Goal: Information Seeking & Learning: Find specific page/section

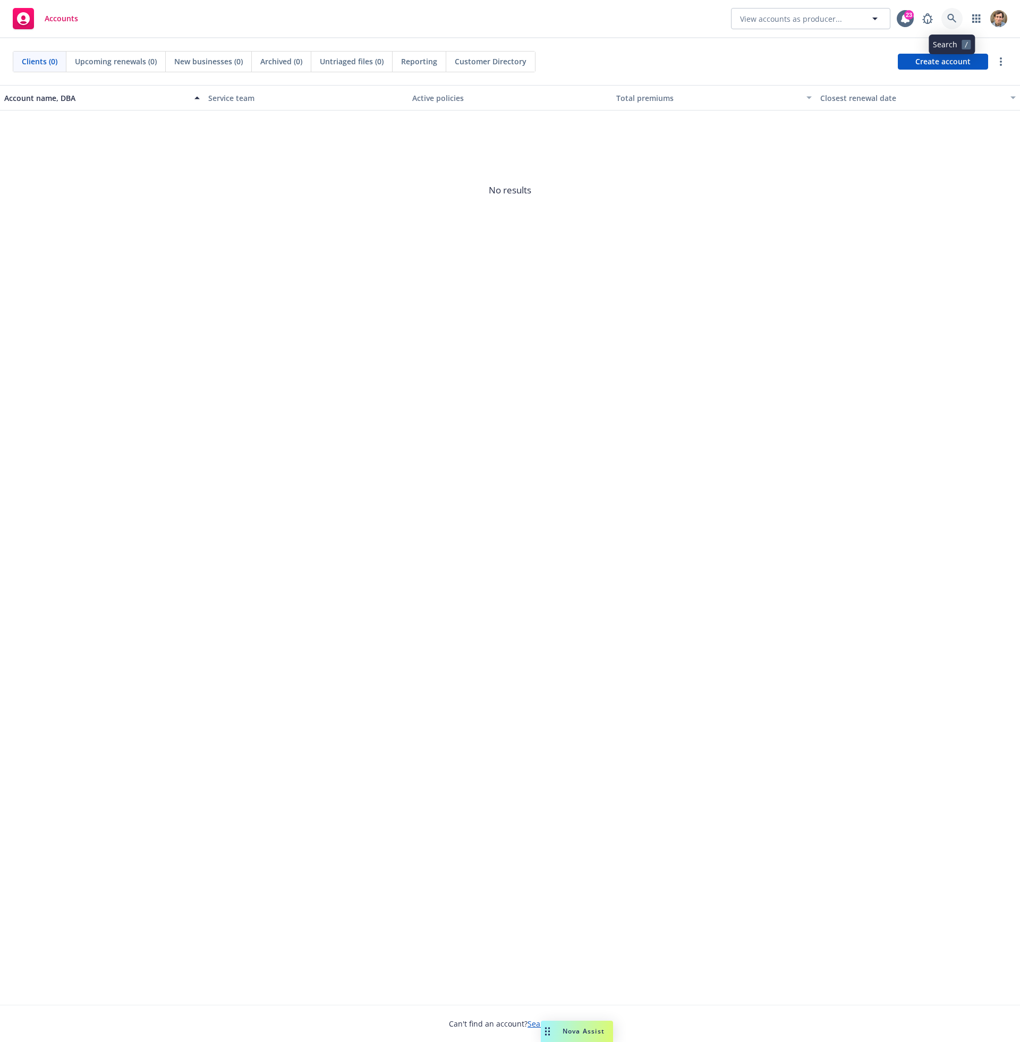
click at [946, 21] on link at bounding box center [951, 18] width 21 height 21
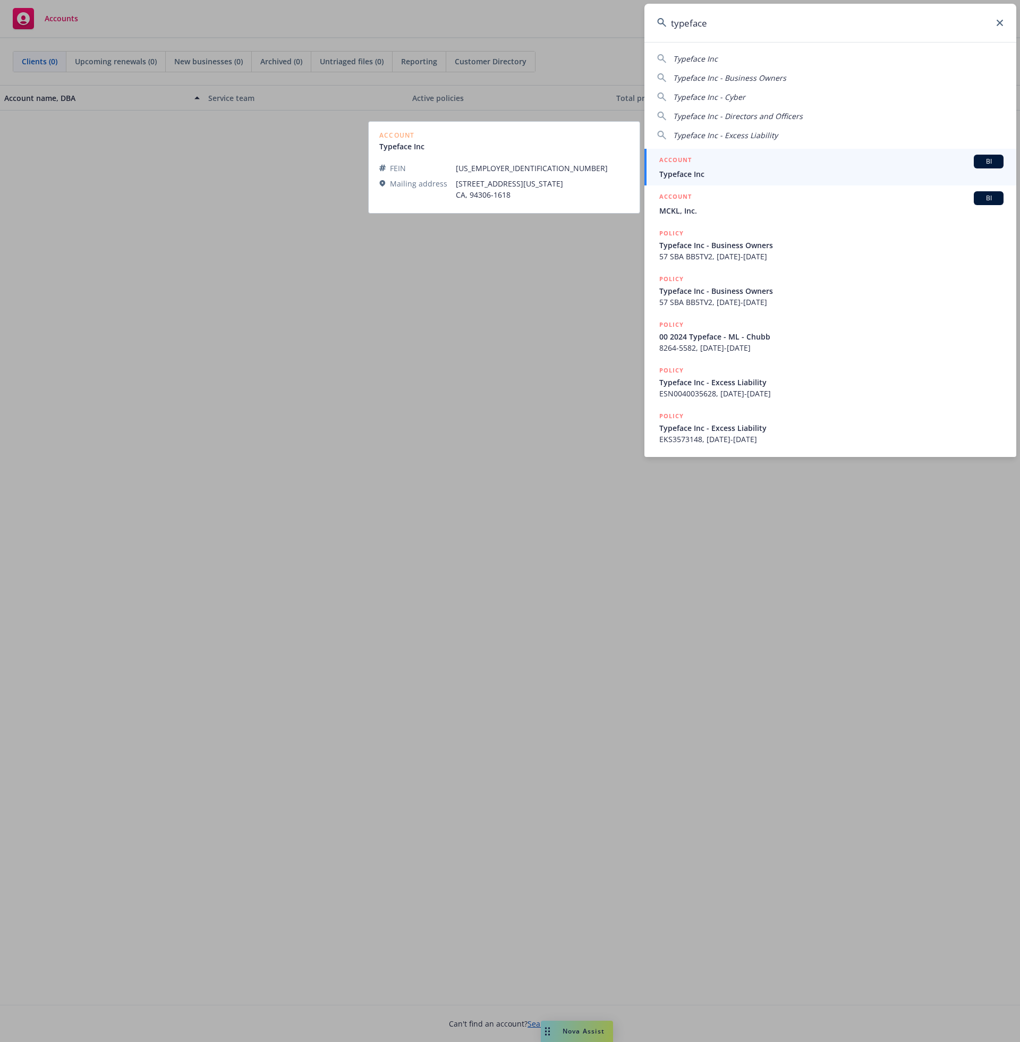
type input "typeface"
click at [822, 171] on span "Typeface Inc" at bounding box center [831, 173] width 344 height 11
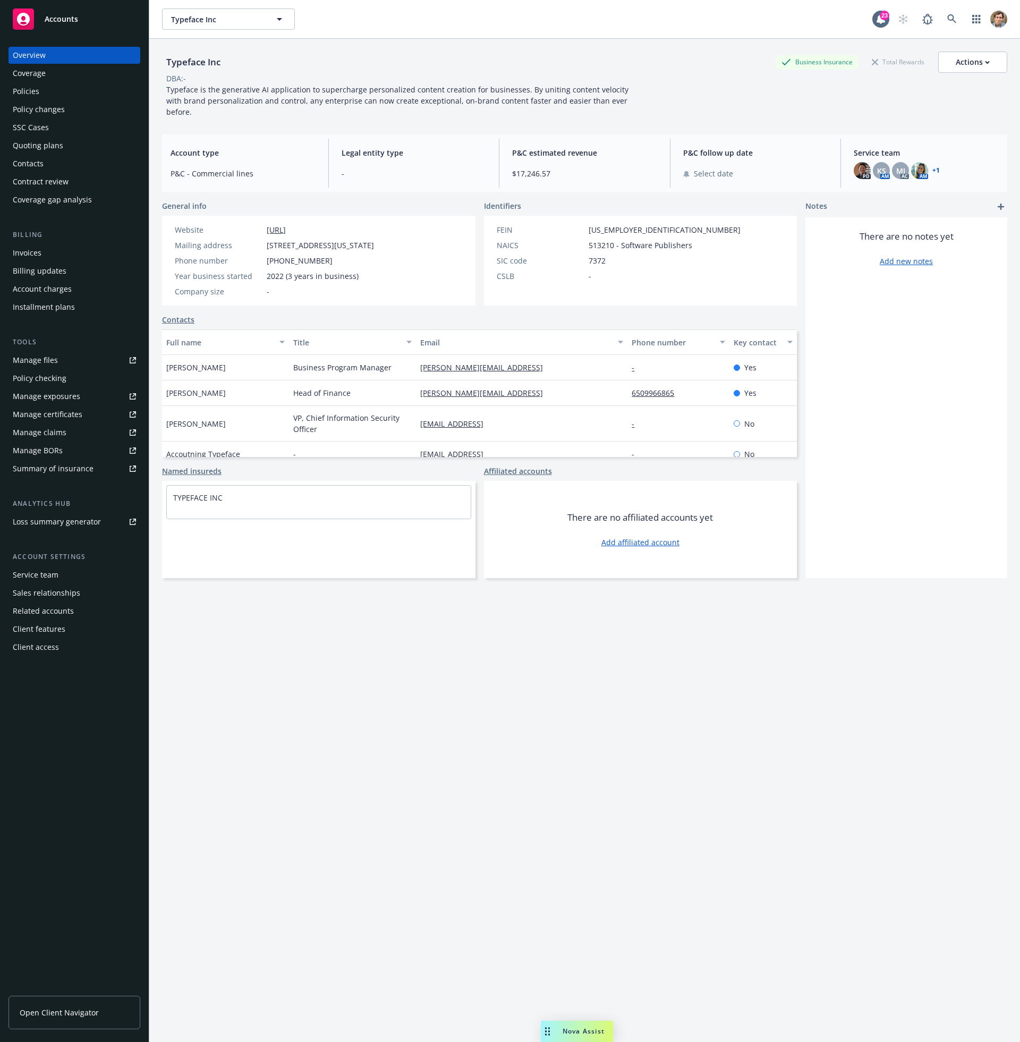
click at [61, 97] on div "Policies" at bounding box center [74, 91] width 123 height 17
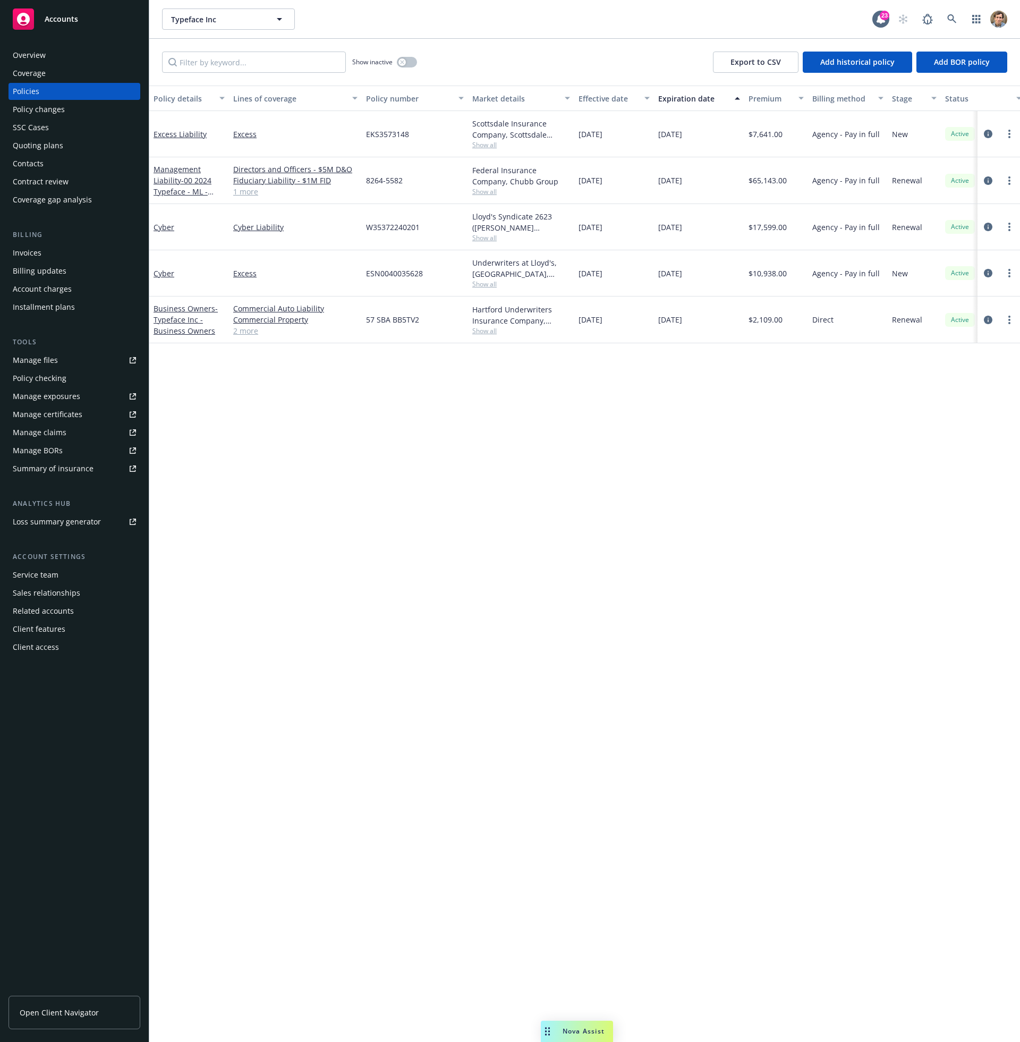
click at [489, 239] on span "Show all" at bounding box center [521, 237] width 98 height 9
click at [959, 20] on link at bounding box center [951, 18] width 21 height 21
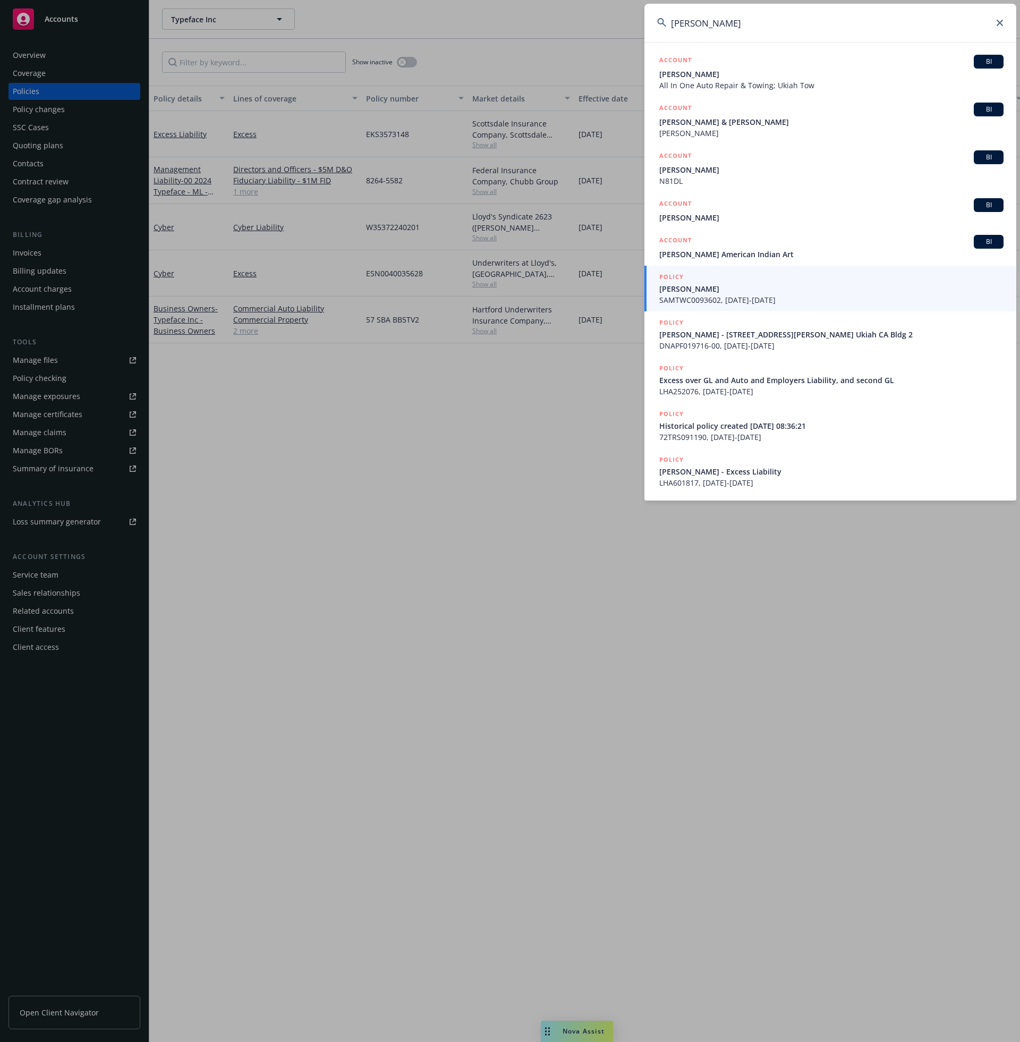
type input "[PERSON_NAME]"
click at [717, 293] on span "[PERSON_NAME]" at bounding box center [831, 288] width 344 height 11
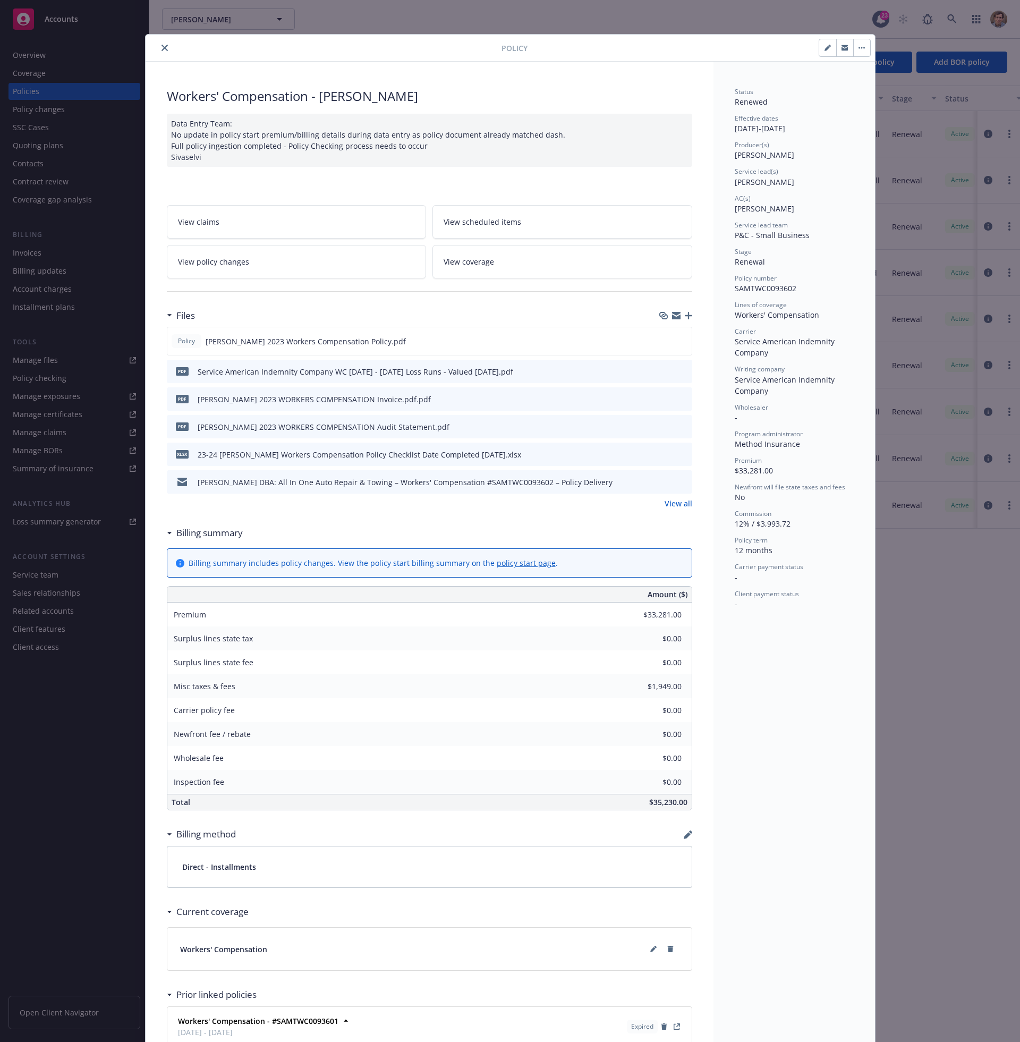
click at [158, 47] on button "close" at bounding box center [164, 47] width 13 height 13
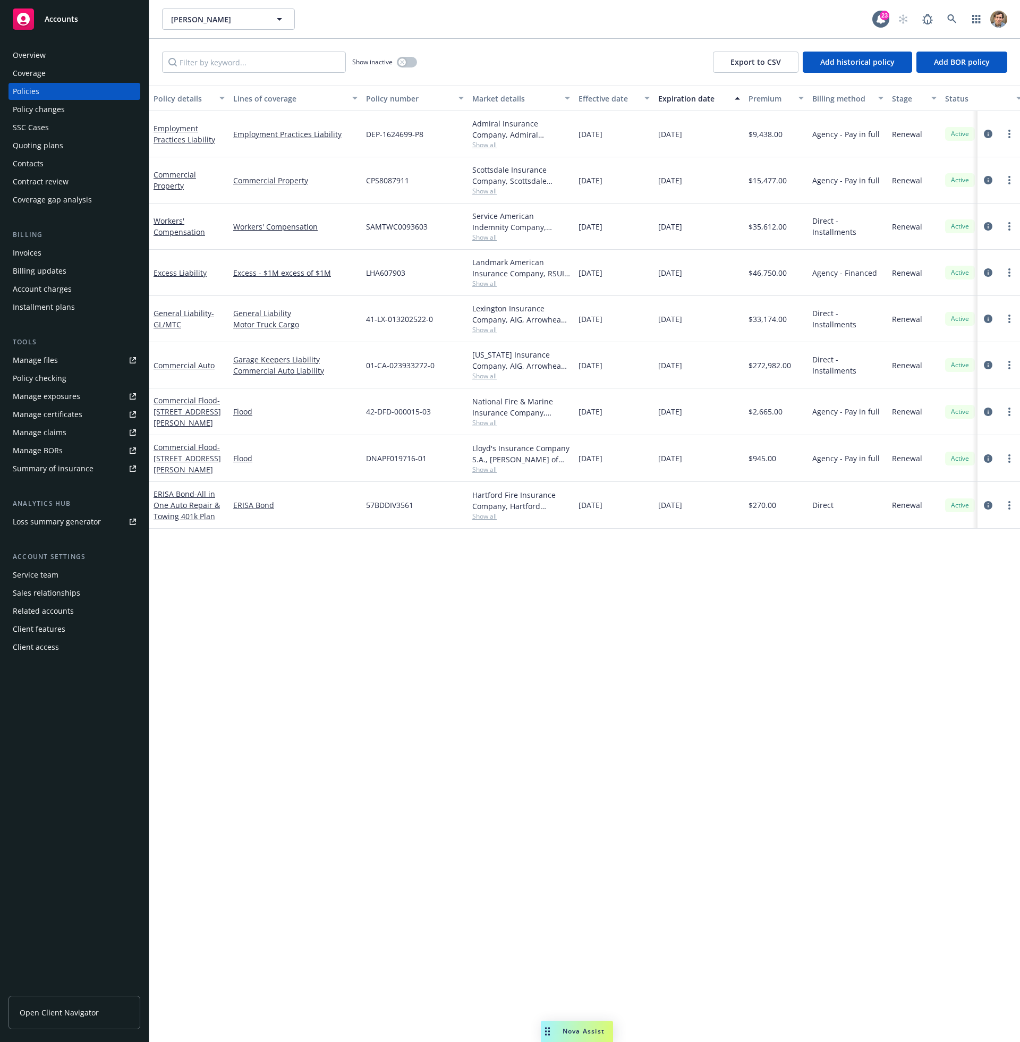
click at [474, 238] on span "Show all" at bounding box center [521, 237] width 98 height 9
